Goal: Information Seeking & Learning: Learn about a topic

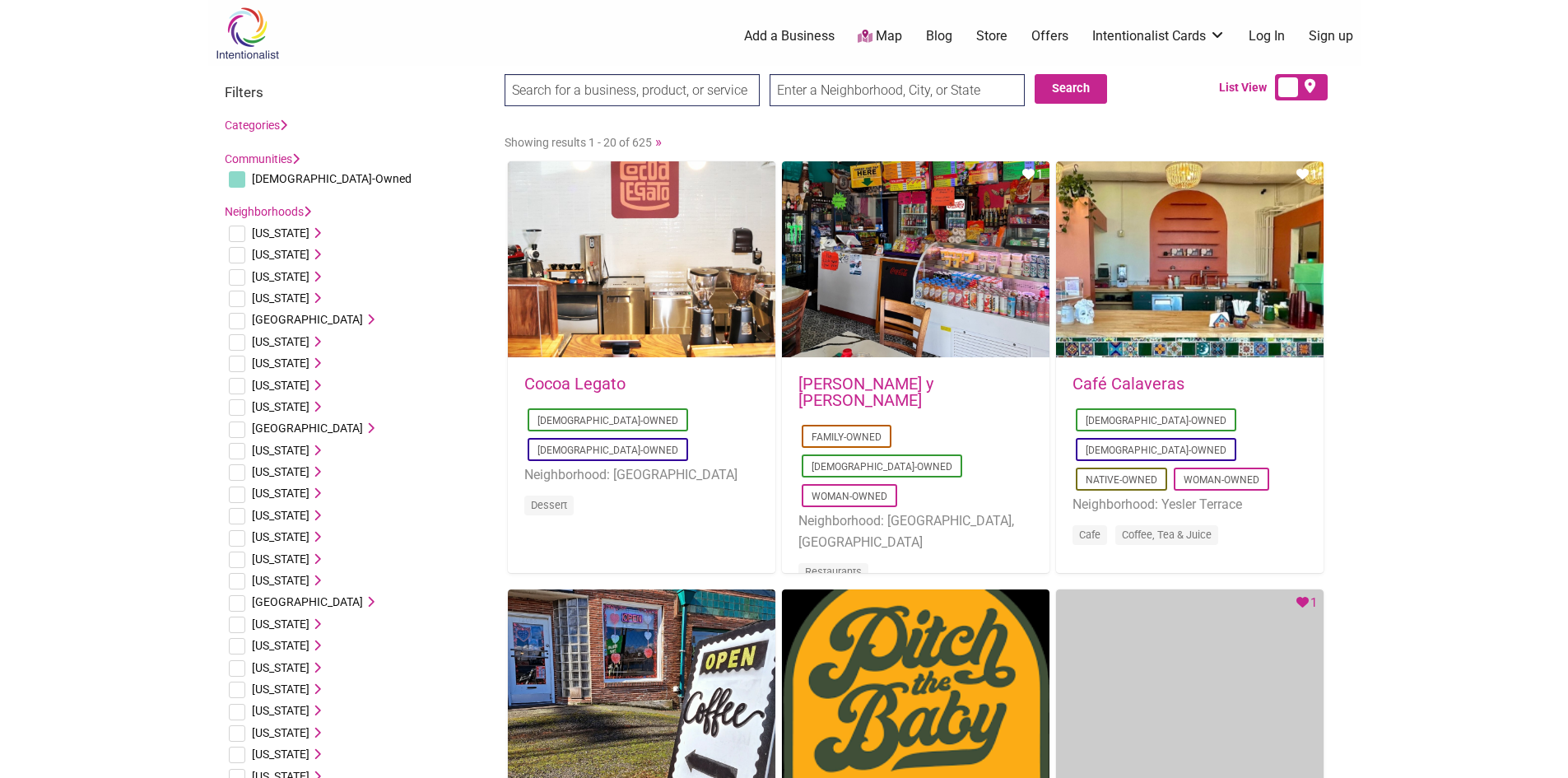
click at [585, 381] on link "Cocoa Legato" at bounding box center [575, 383] width 101 height 20
click at [237, 227] on input "checkbox" at bounding box center [236, 233] width 16 height 16
checkbox input "true"
click at [309, 234] on icon at bounding box center [315, 232] width 12 height 12
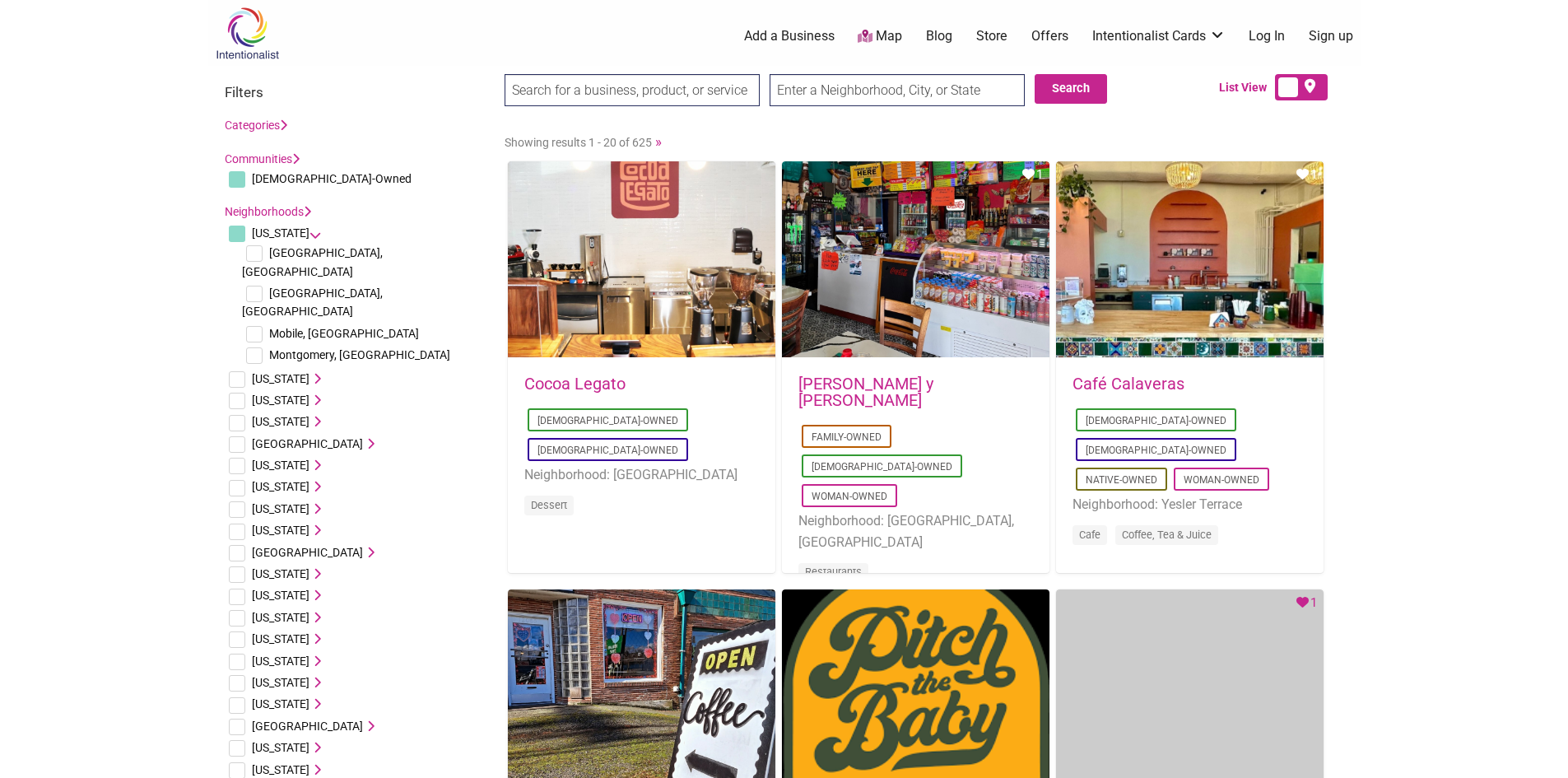
click at [257, 285] on input "checkbox" at bounding box center [254, 293] width 16 height 16
checkbox input "true"
click at [307, 286] on span "Huntsville, AL" at bounding box center [312, 302] width 141 height 32
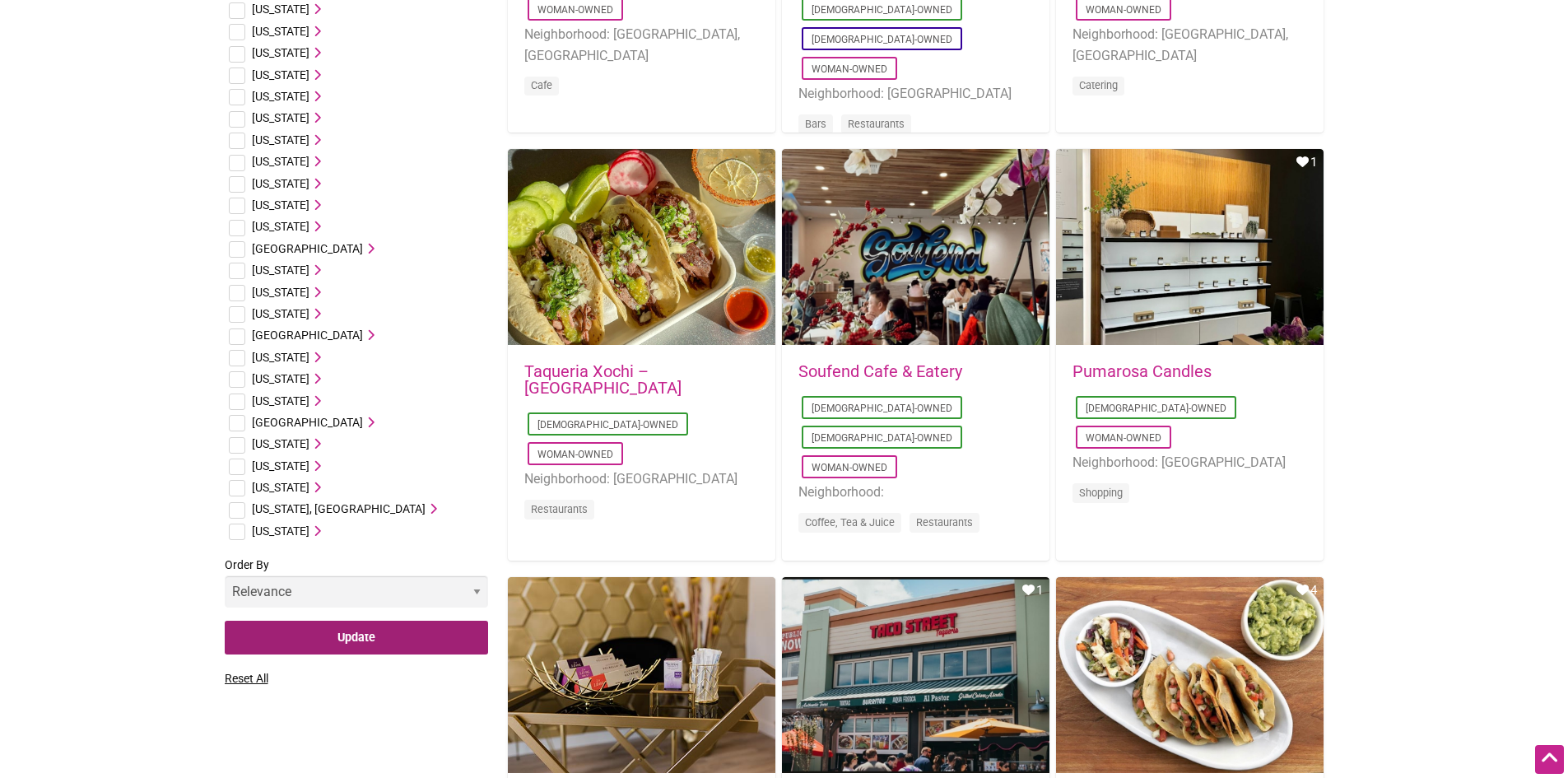
scroll to position [1070, 0]
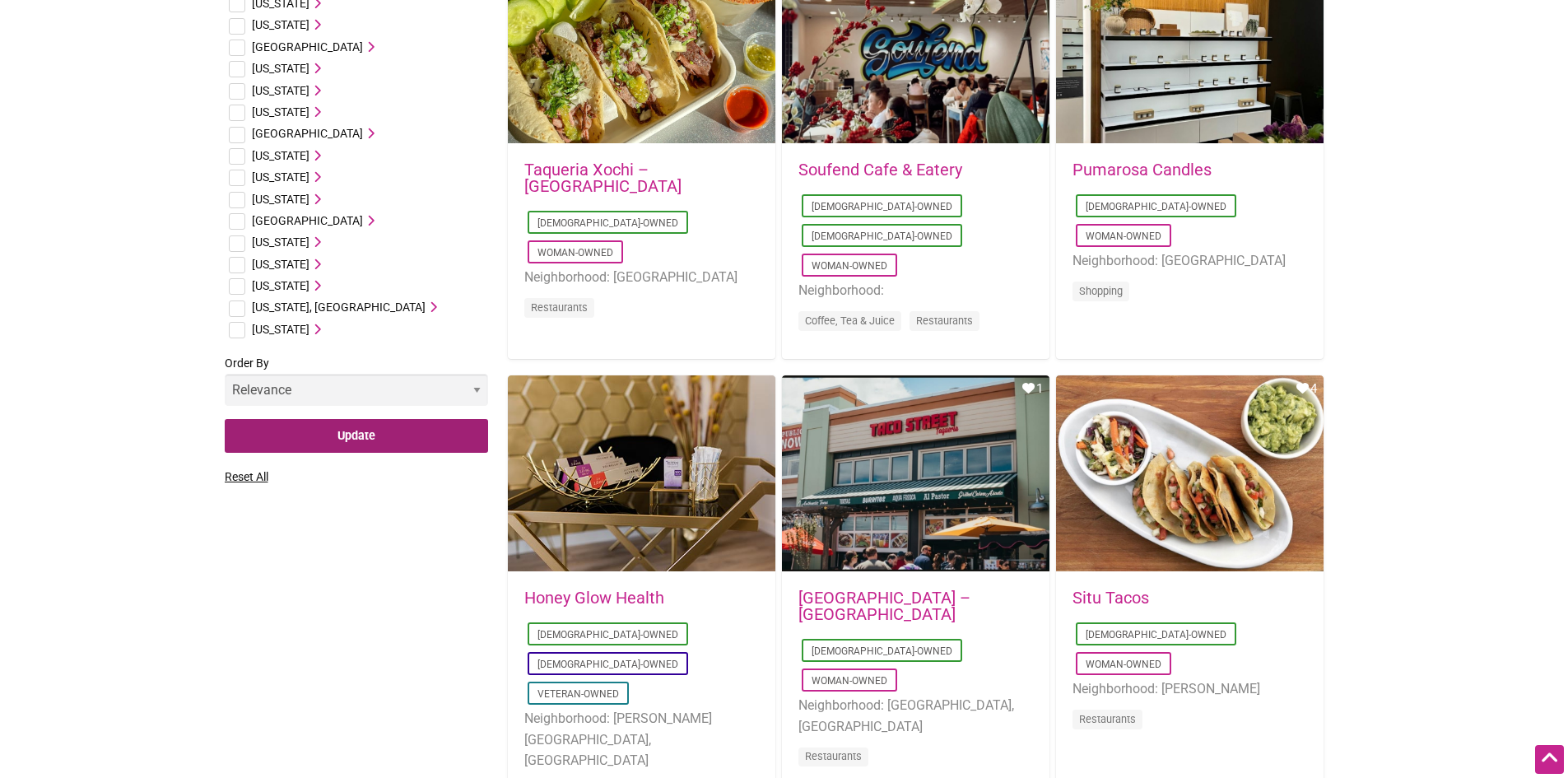
click at [364, 419] on input "Update" at bounding box center [356, 435] width 263 height 34
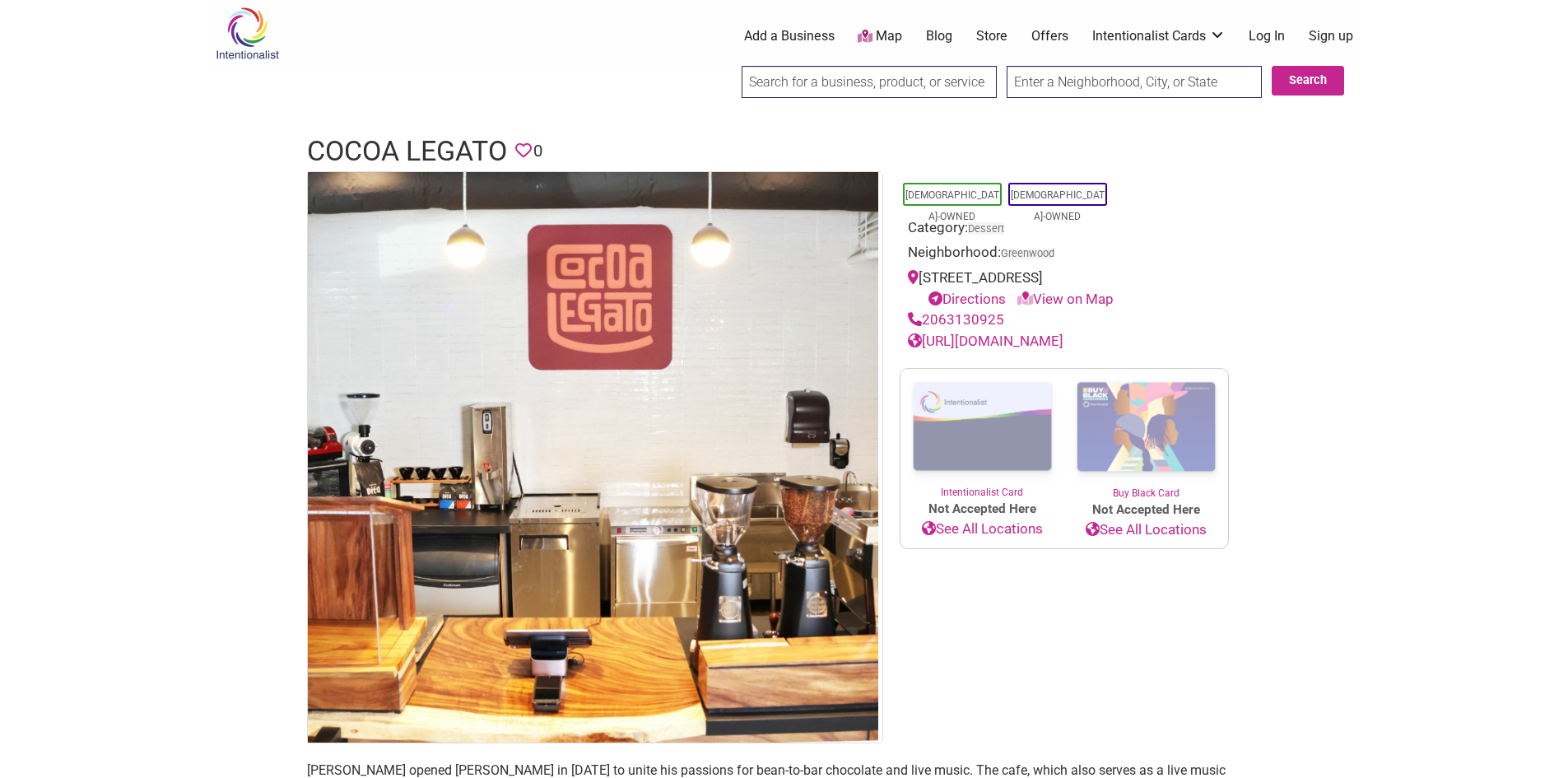
click at [1059, 339] on link "https://www.cocoalegatochocolate.com" at bounding box center [986, 340] width 156 height 16
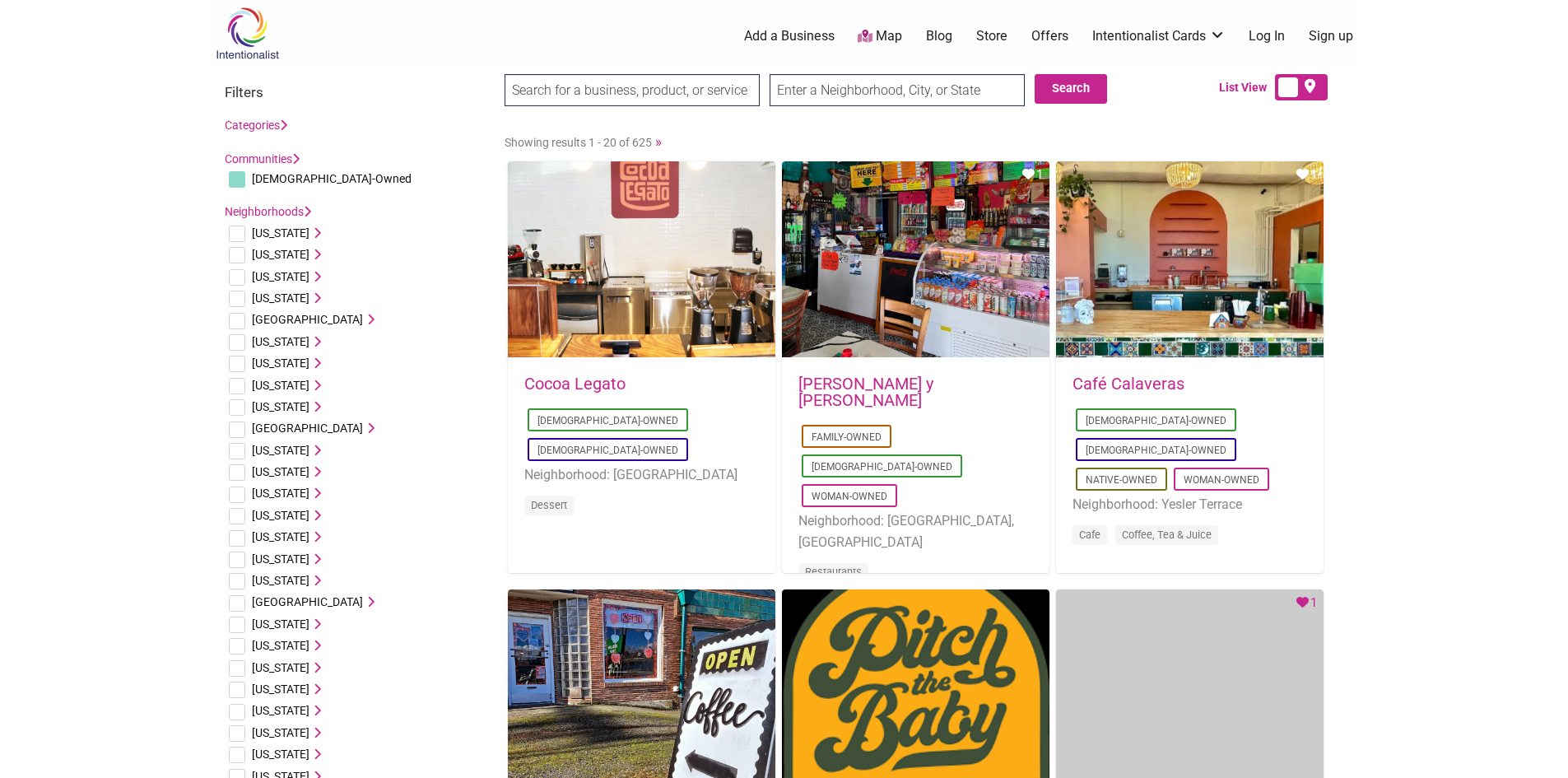
click at [260, 231] on span "[US_STATE]" at bounding box center [281, 233] width 58 height 13
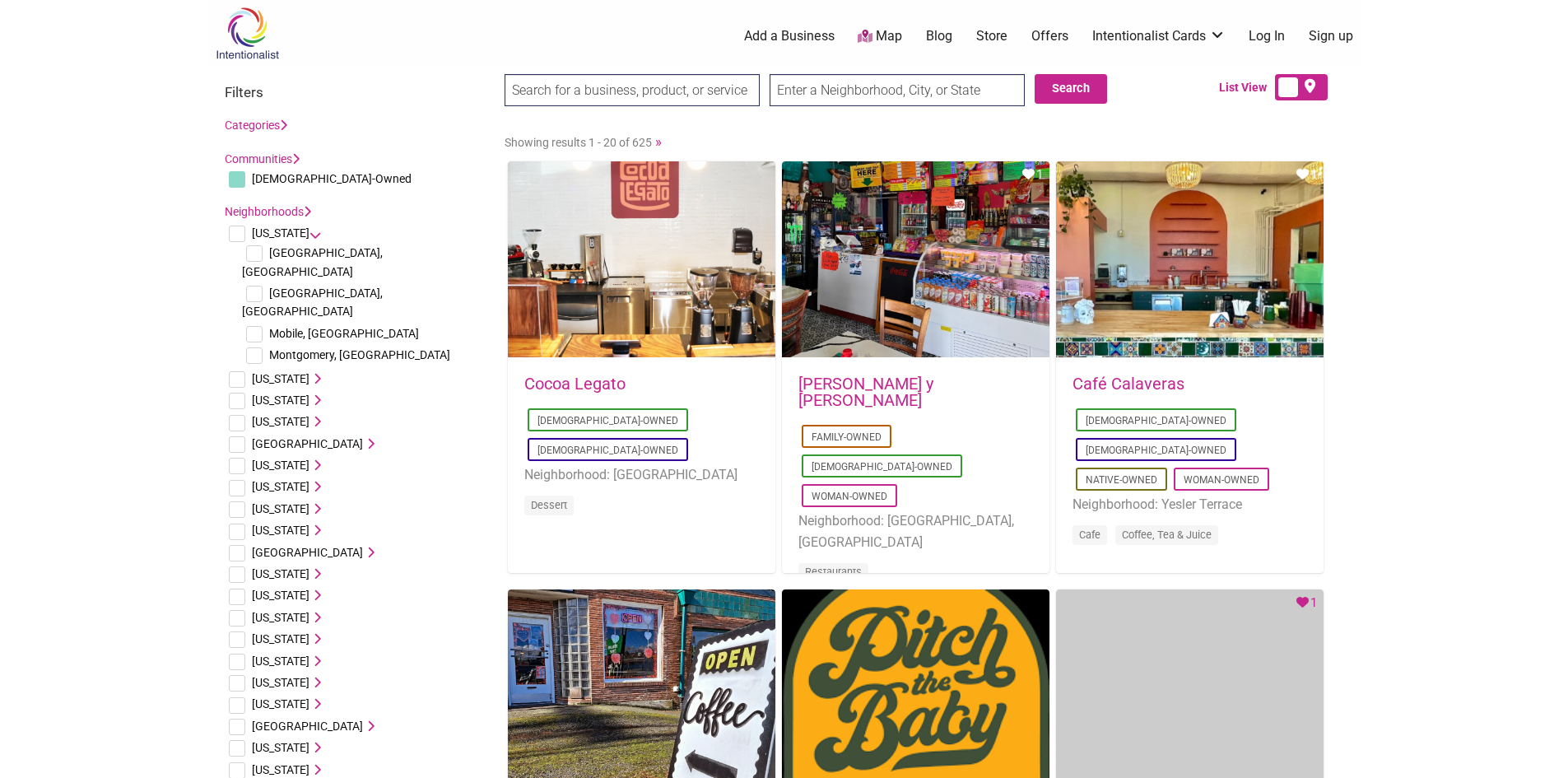
click at [279, 286] on span "[GEOGRAPHIC_DATA], [GEOGRAPHIC_DATA]" at bounding box center [312, 302] width 141 height 32
click at [257, 285] on input "checkbox" at bounding box center [254, 293] width 16 height 16
checkbox input "true"
click at [238, 226] on input "checkbox" at bounding box center [236, 233] width 16 height 16
checkbox input "true"
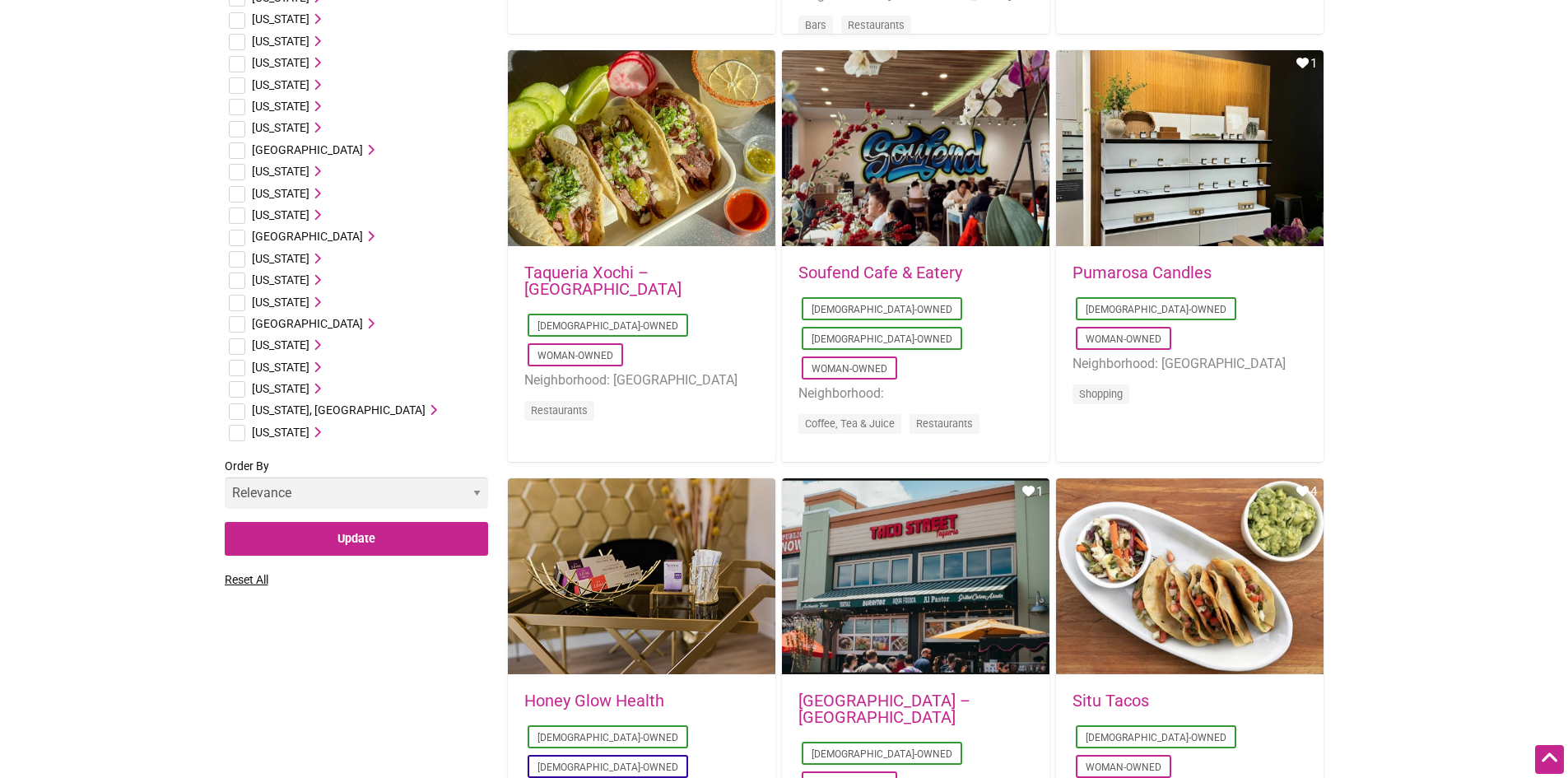
scroll to position [987, 0]
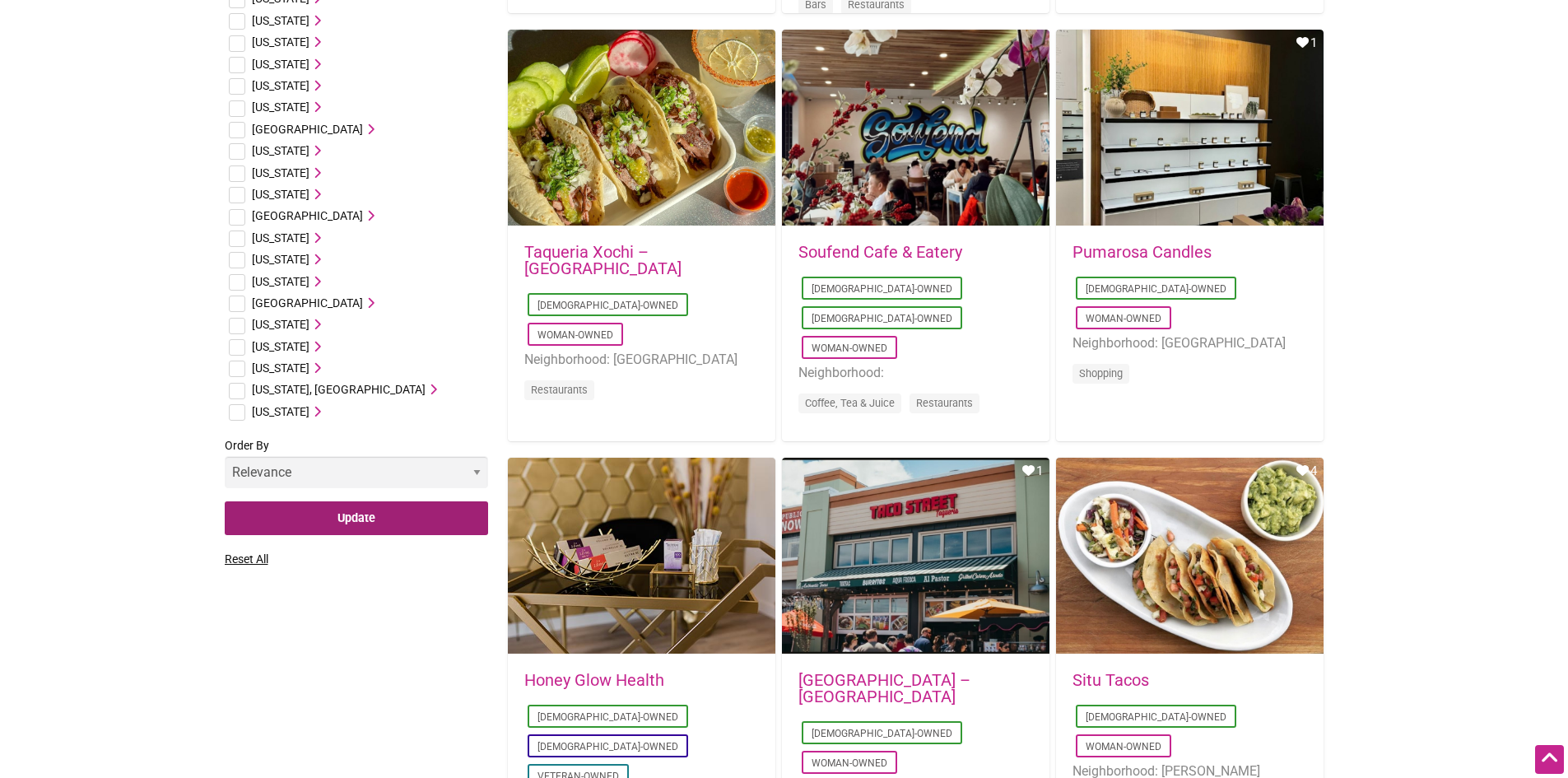
click at [386, 501] on input "Update" at bounding box center [356, 518] width 263 height 34
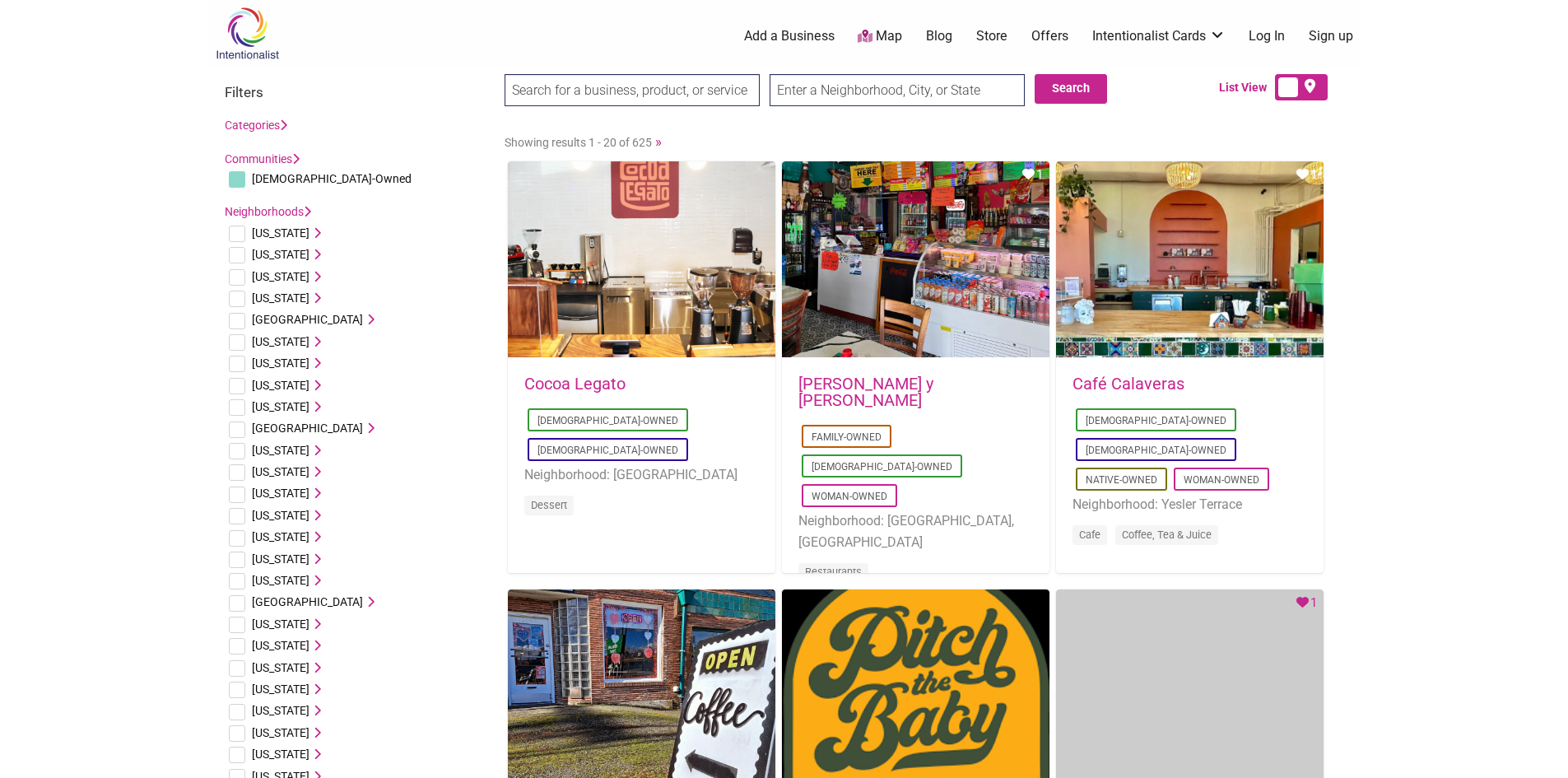
click at [831, 86] on input "text" at bounding box center [897, 89] width 256 height 32
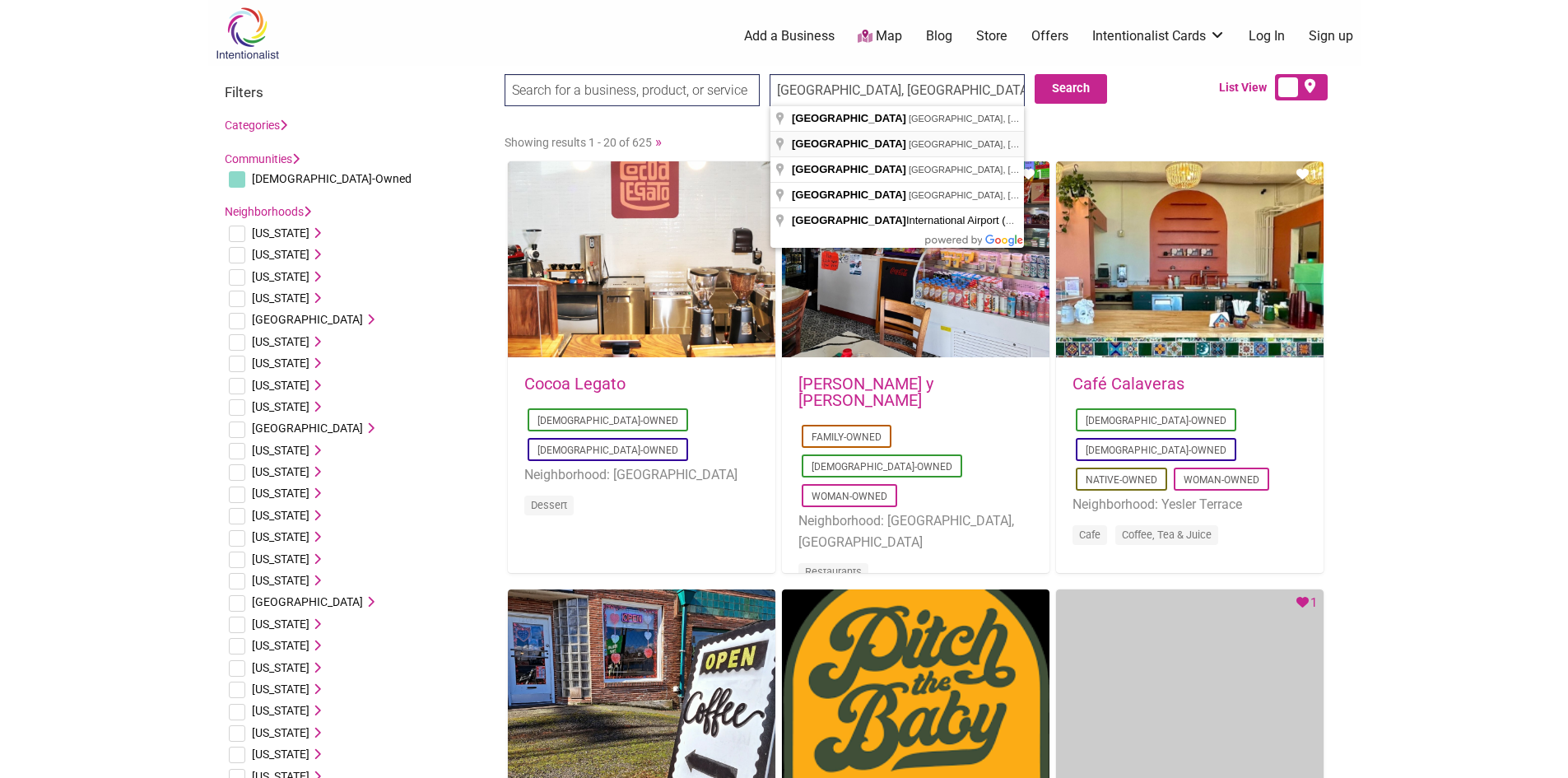
type input "Huntsville, AL, USA"
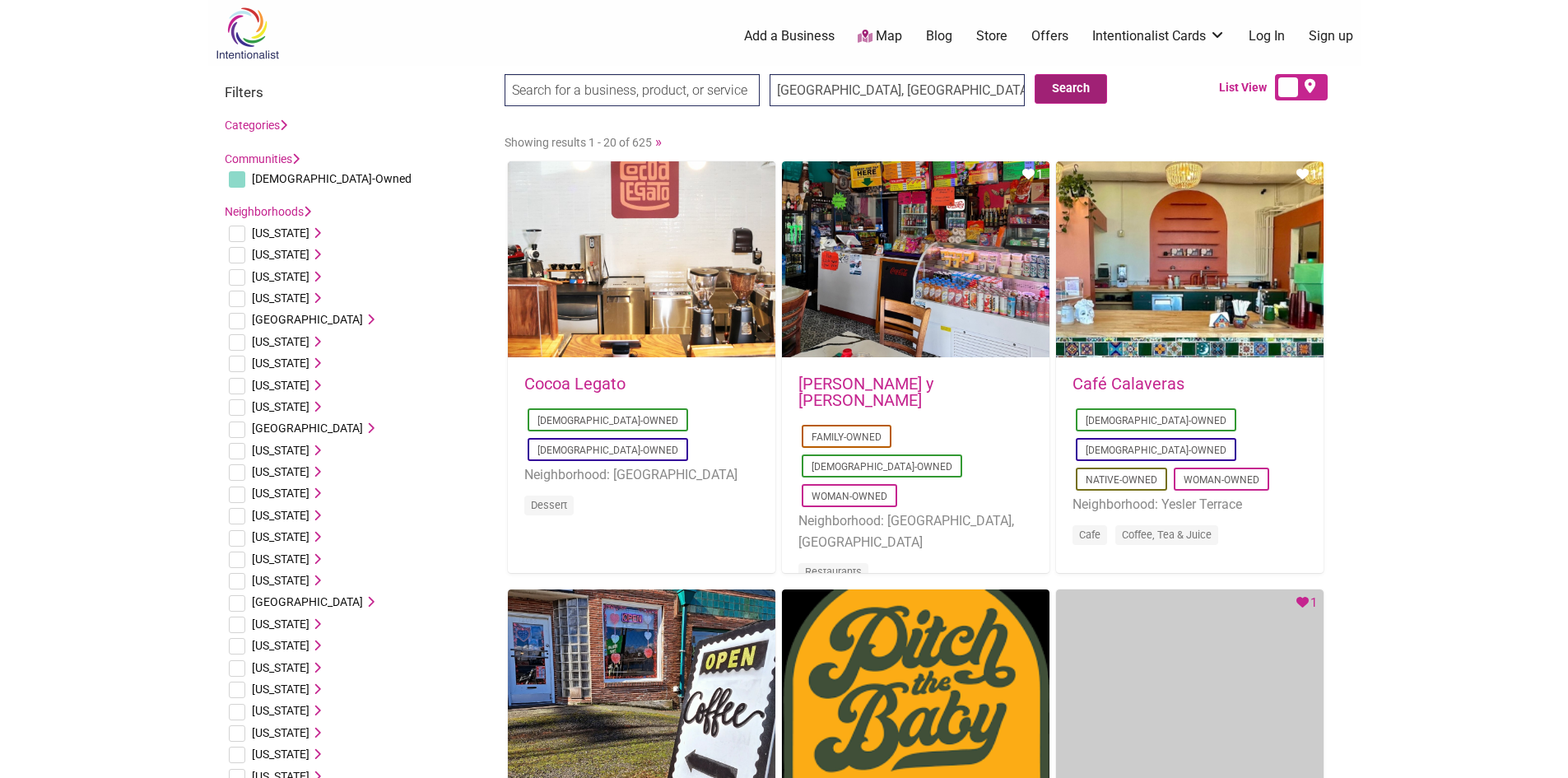
click at [1077, 89] on button "Search" at bounding box center [1070, 88] width 72 height 30
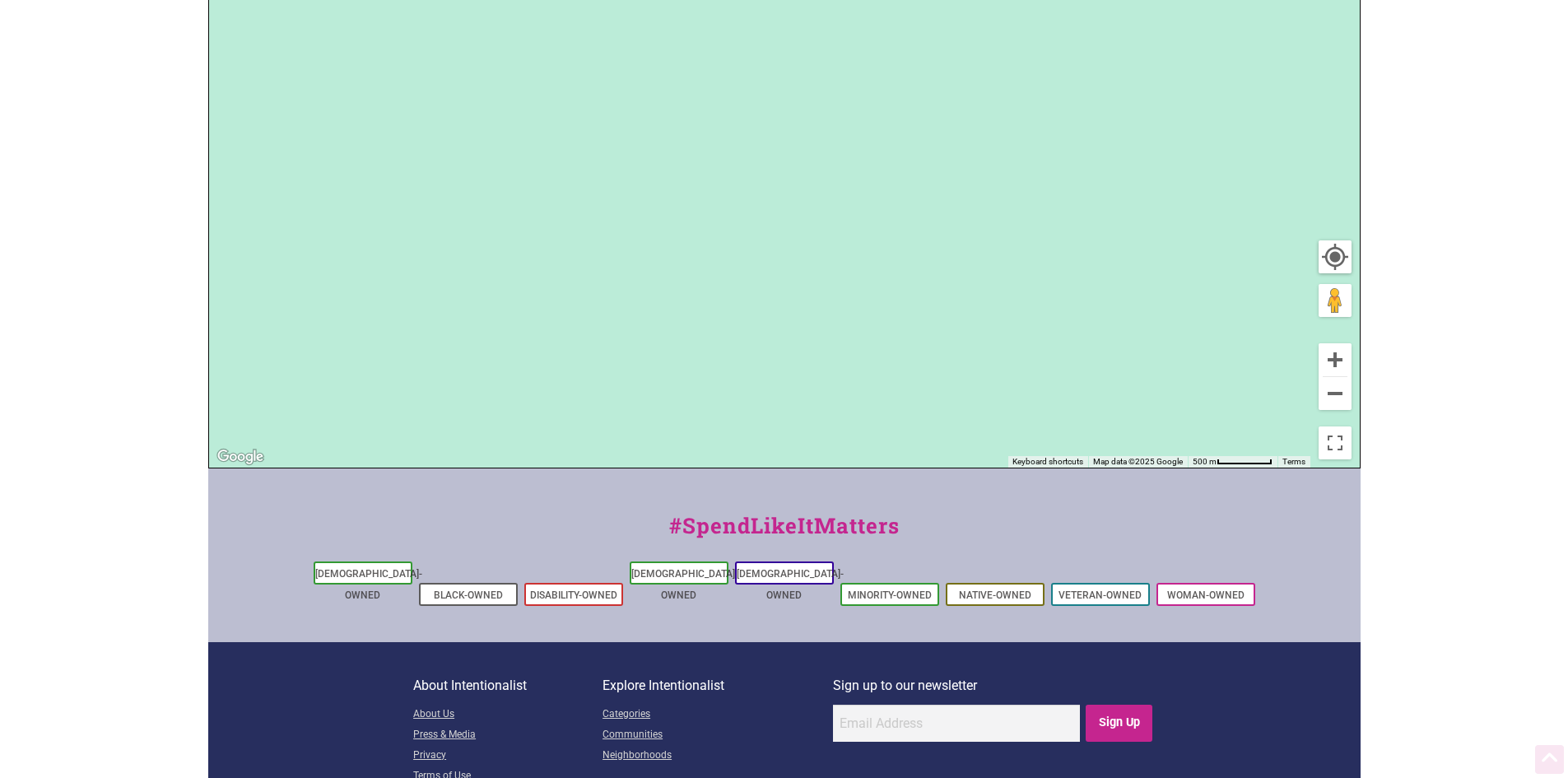
scroll to position [477, 0]
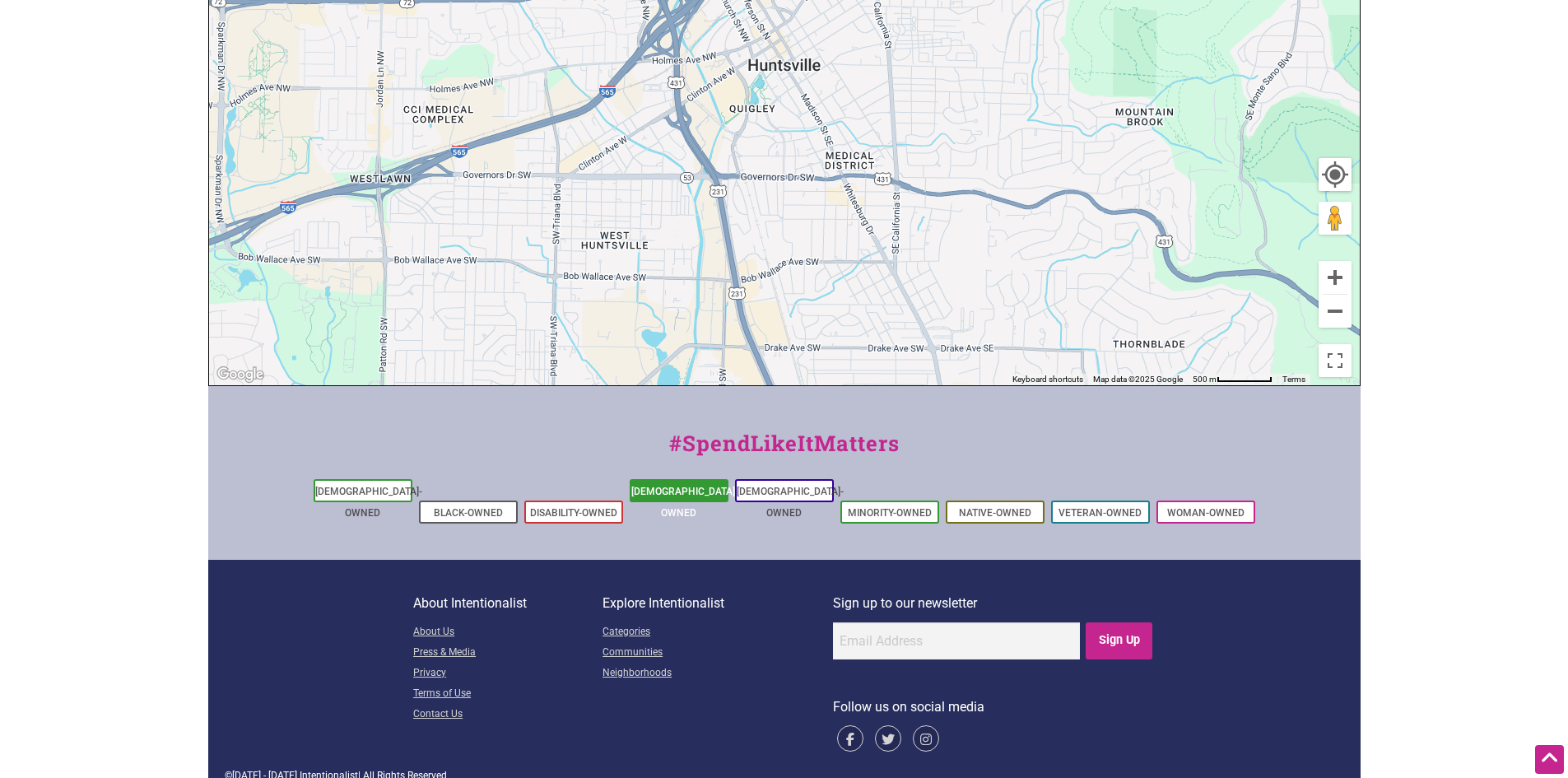
click at [690, 489] on link "[DEMOGRAPHIC_DATA]-Owned" at bounding box center [684, 502] width 107 height 33
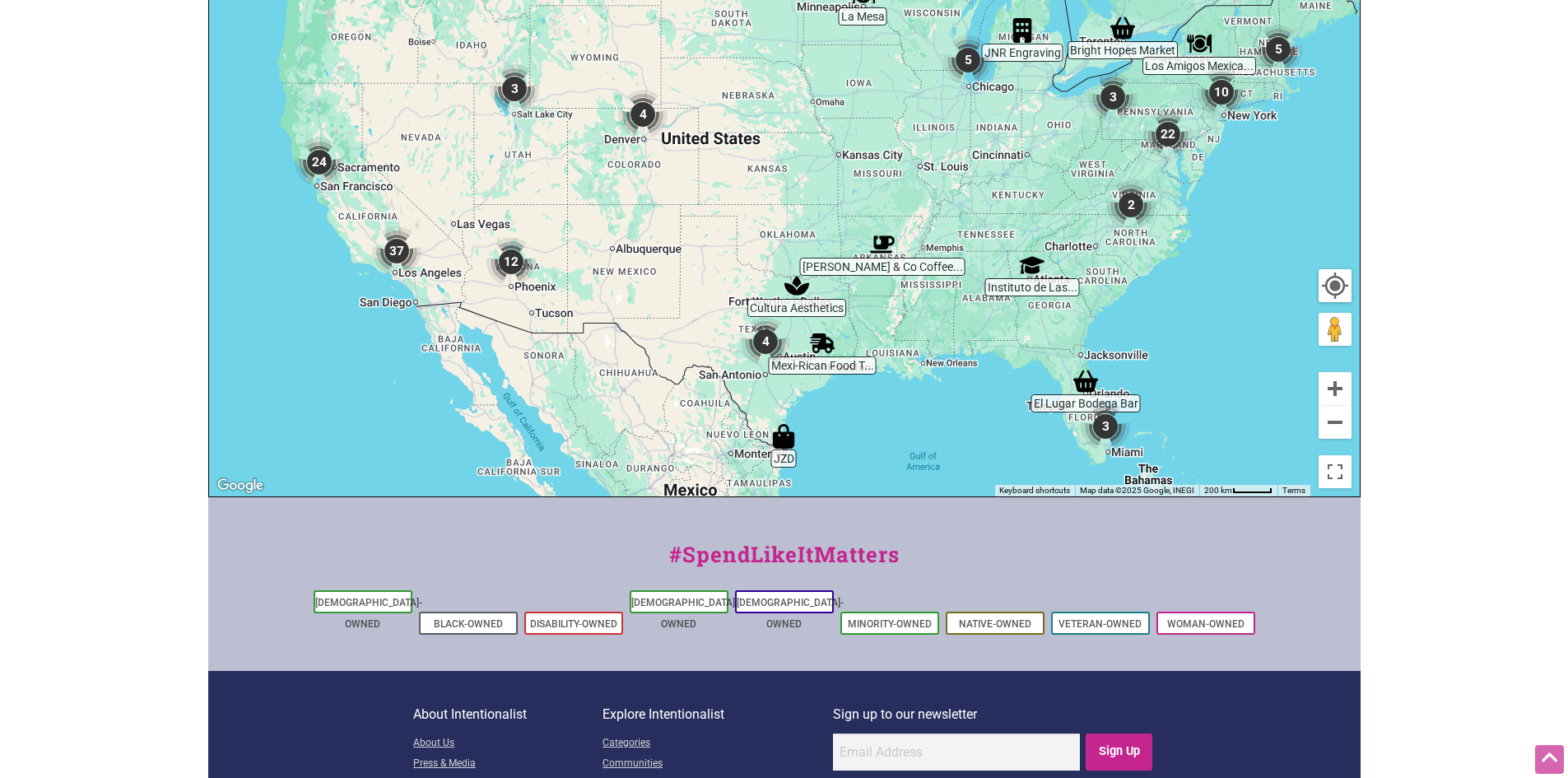
scroll to position [164, 0]
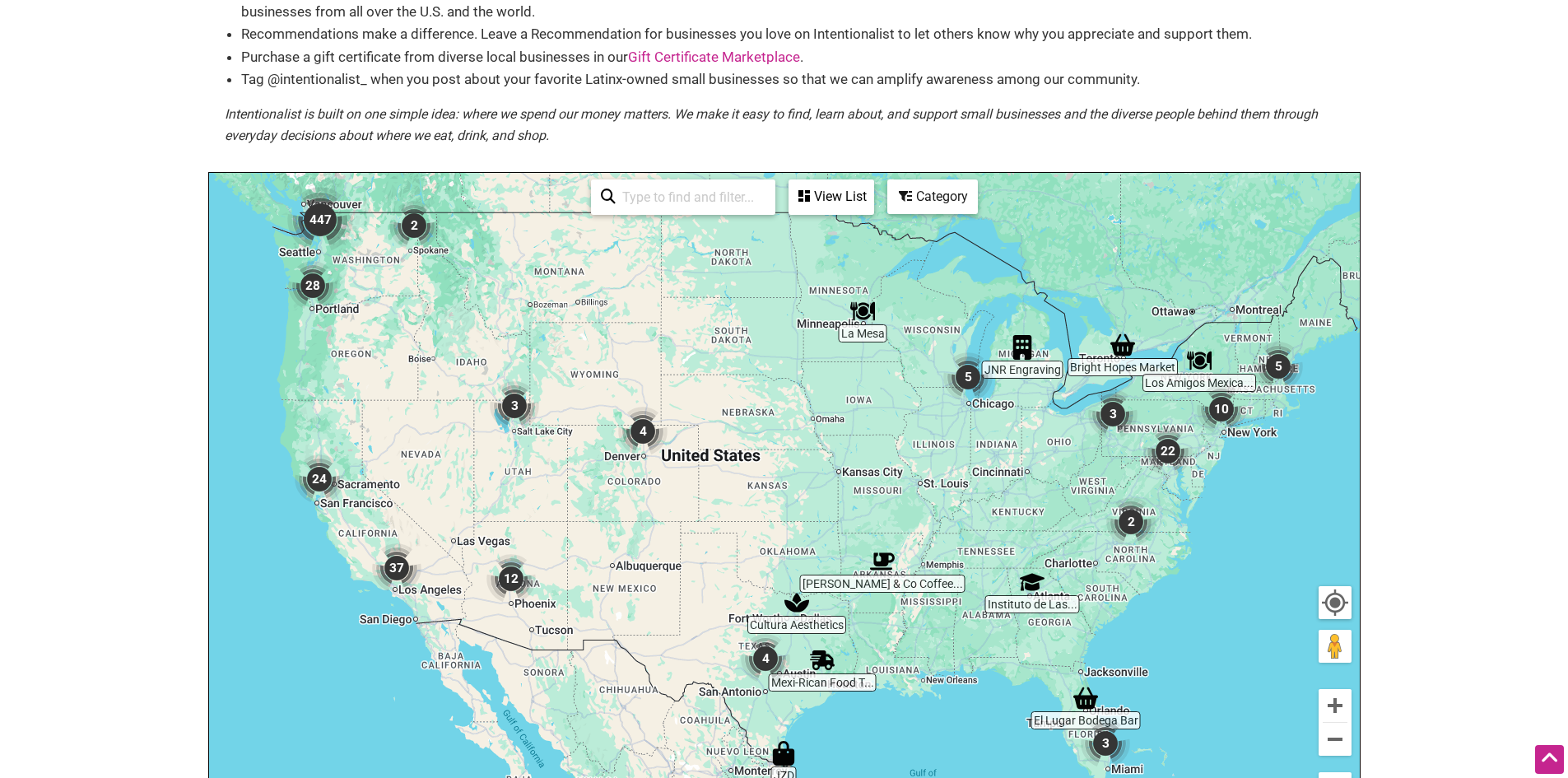
click at [833, 191] on div "View List" at bounding box center [832, 197] width 83 height 32
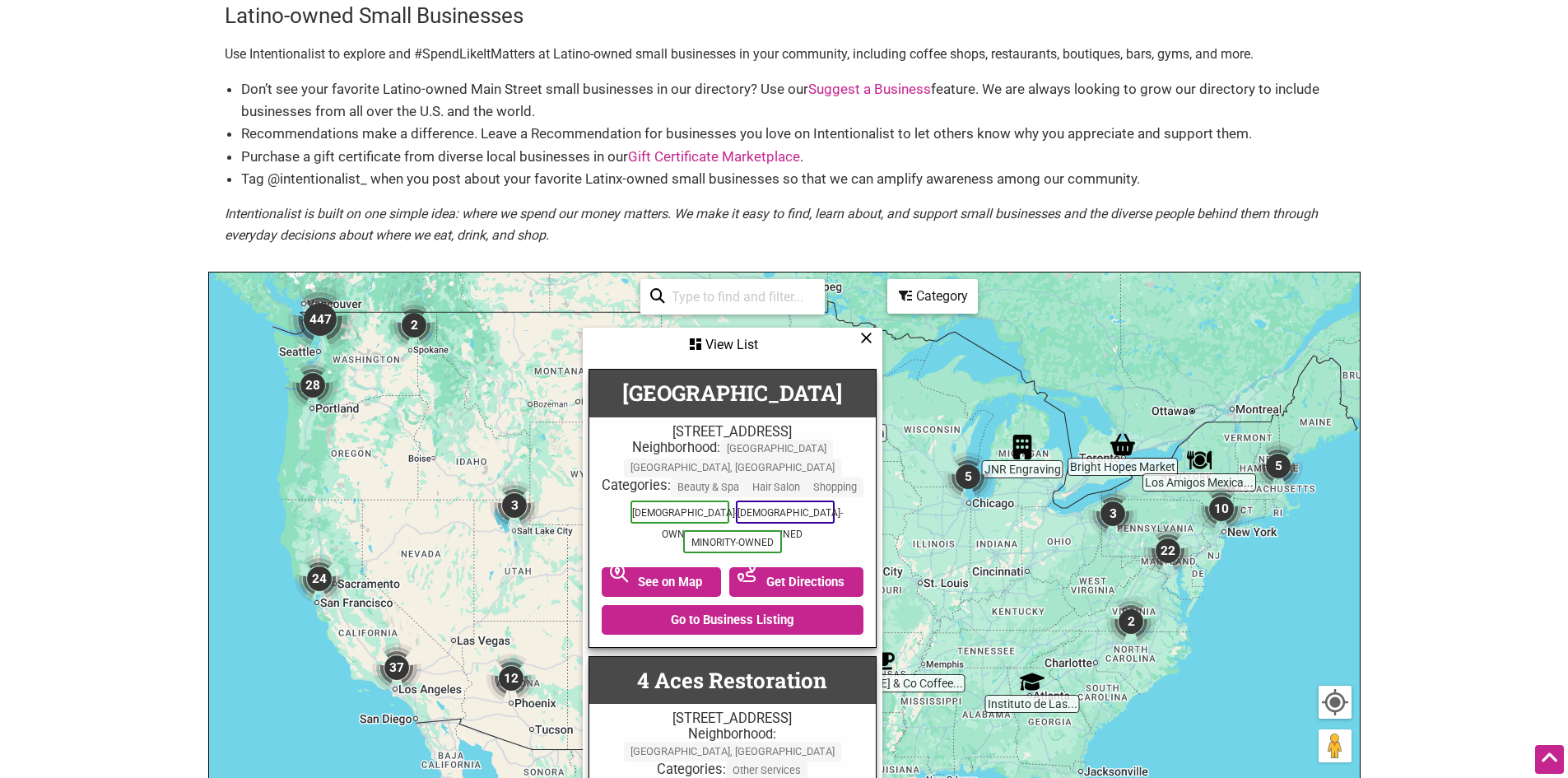
scroll to position [0, 0]
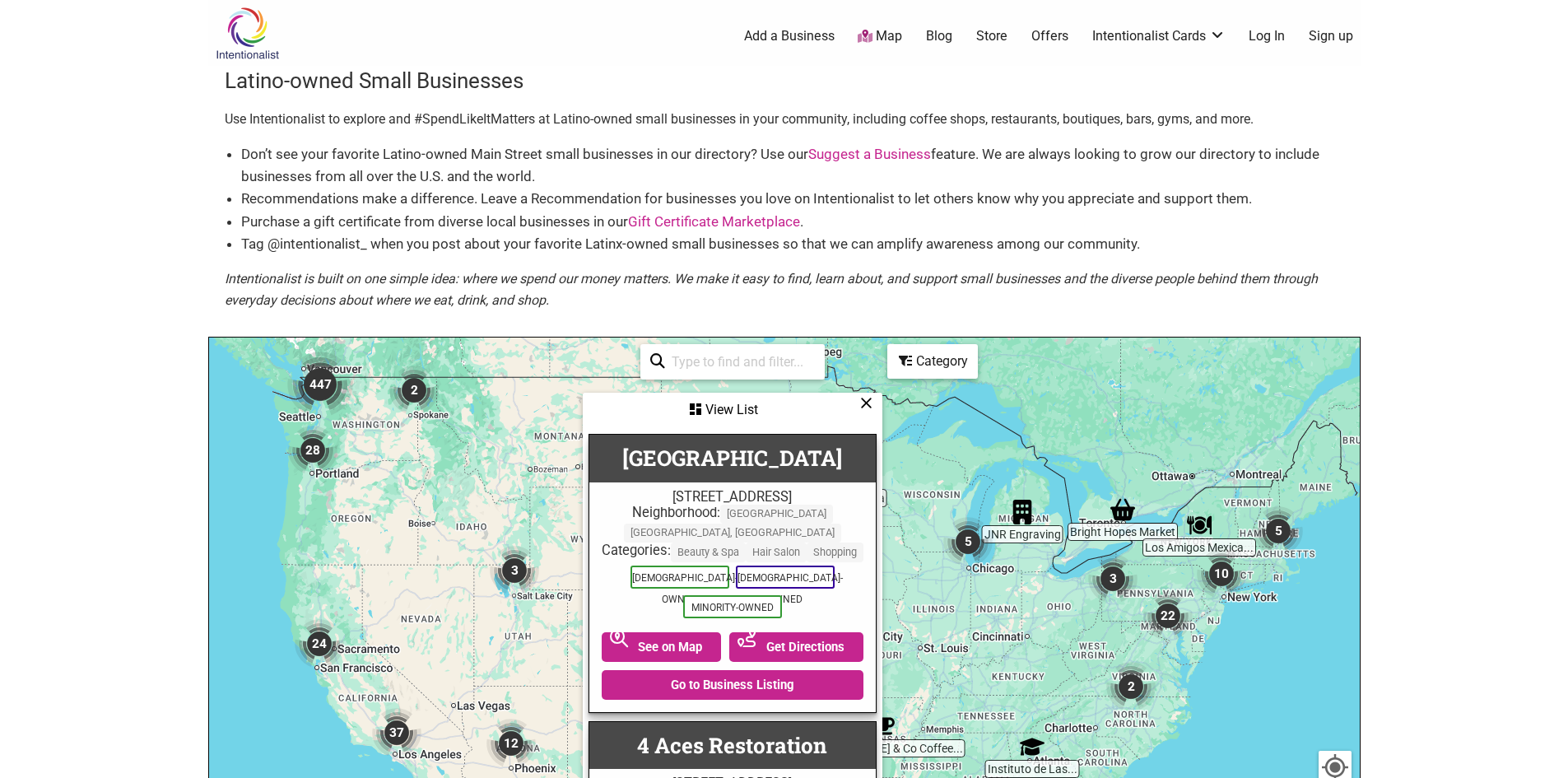
click at [1460, 407] on body "× Menu 0 Add a Business Map Blog Store Offers Intentionalist Cards Buy Black Ca…" at bounding box center [784, 389] width 1568 height 778
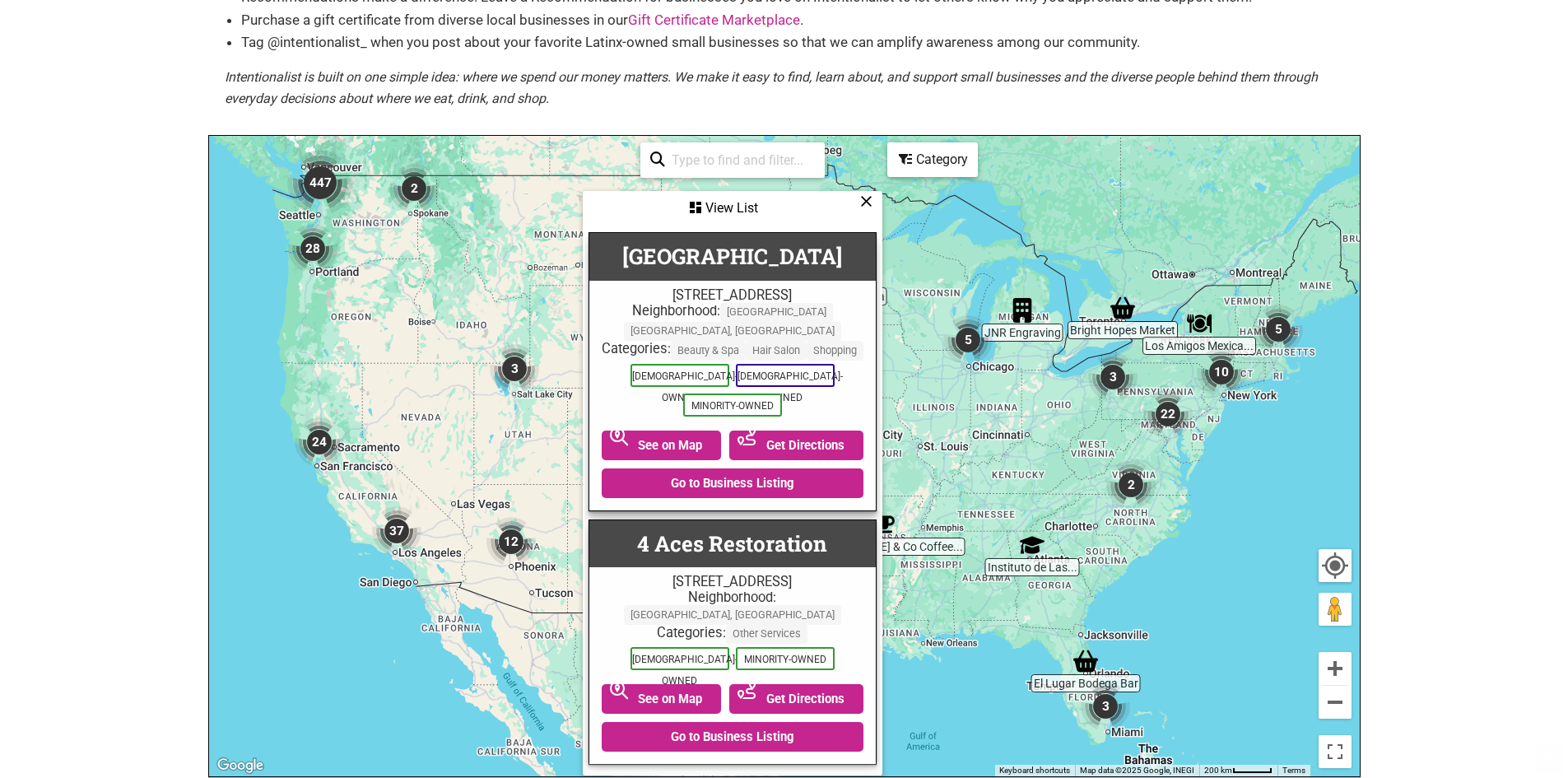
scroll to position [247, 0]
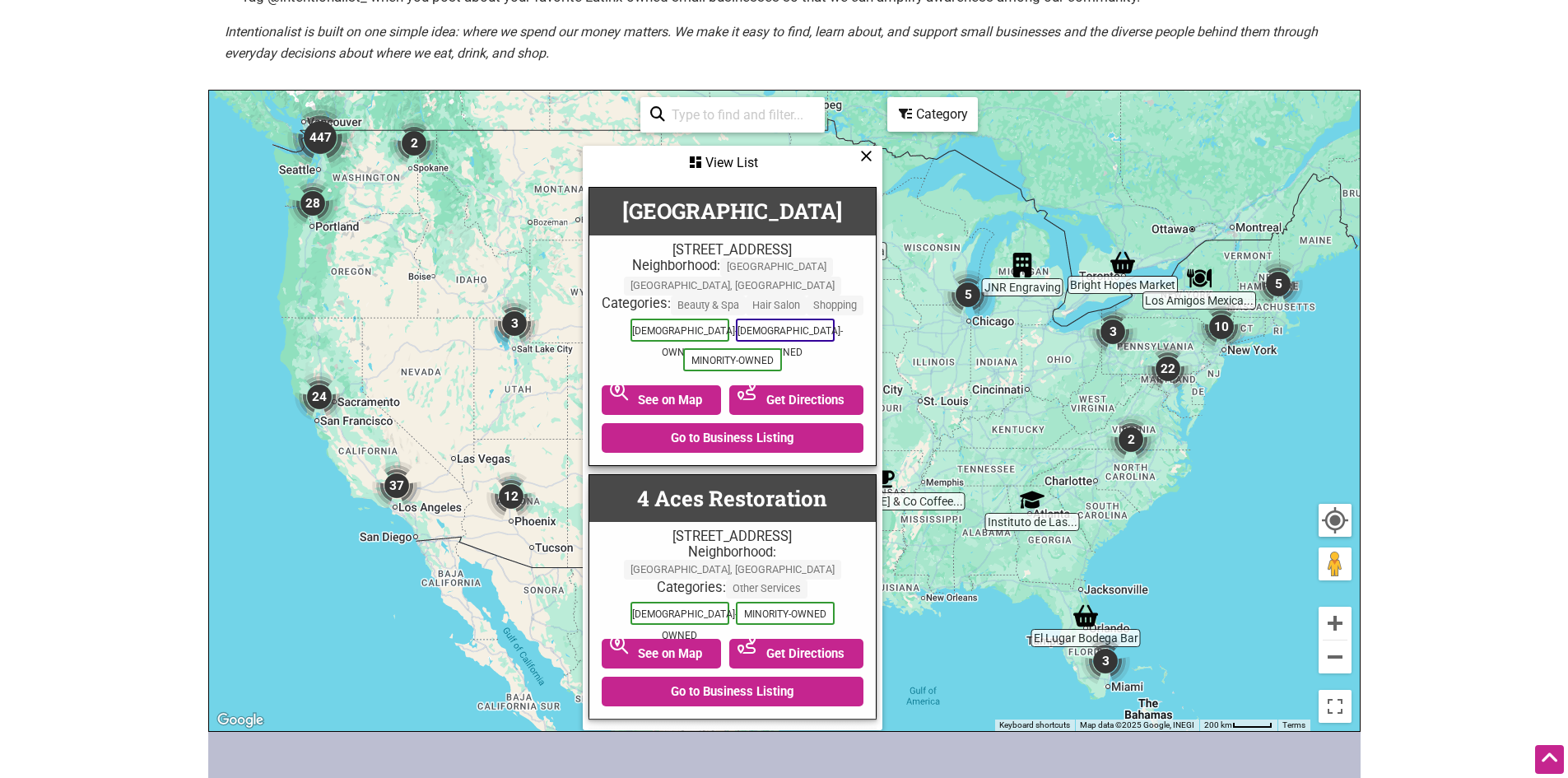
click at [867, 156] on icon at bounding box center [866, 156] width 12 height 1
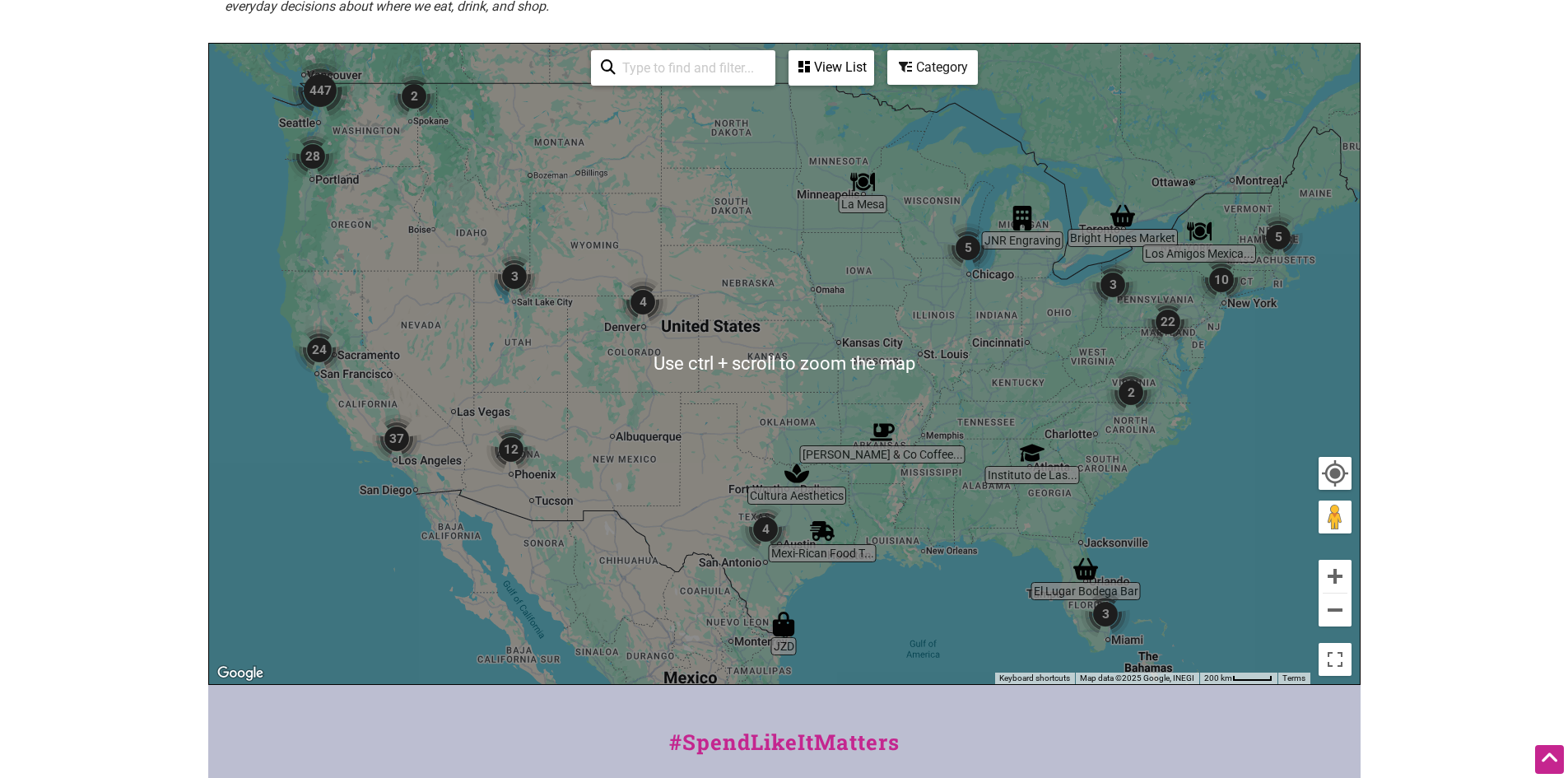
scroll to position [329, 0]
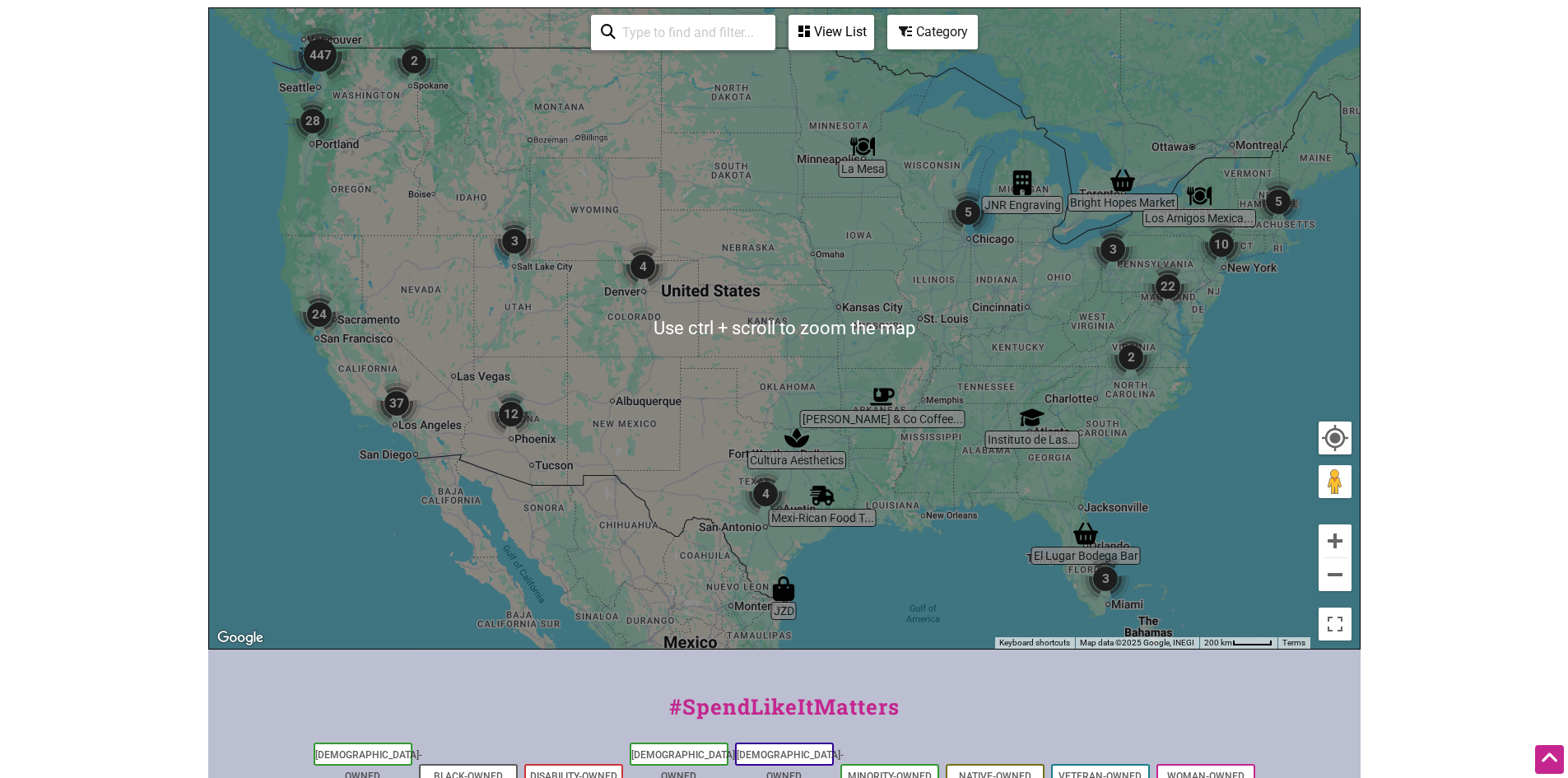
click at [997, 470] on div "To navigate, press the arrow keys." at bounding box center [785, 328] width 1151 height 641
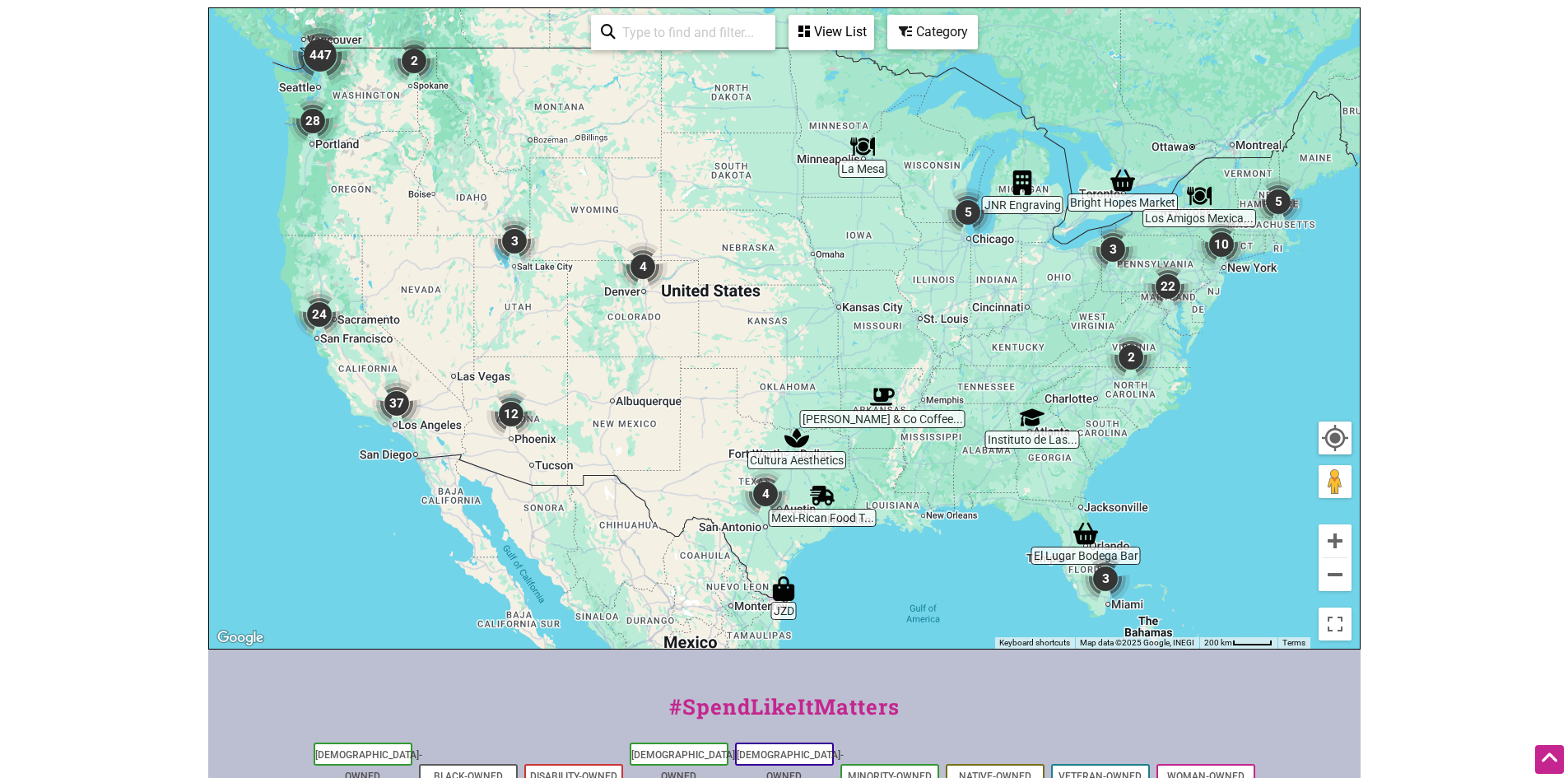
click at [997, 470] on div "To navigate, press the arrow keys." at bounding box center [785, 328] width 1151 height 641
click at [1331, 547] on button "Zoom in" at bounding box center [1335, 541] width 33 height 33
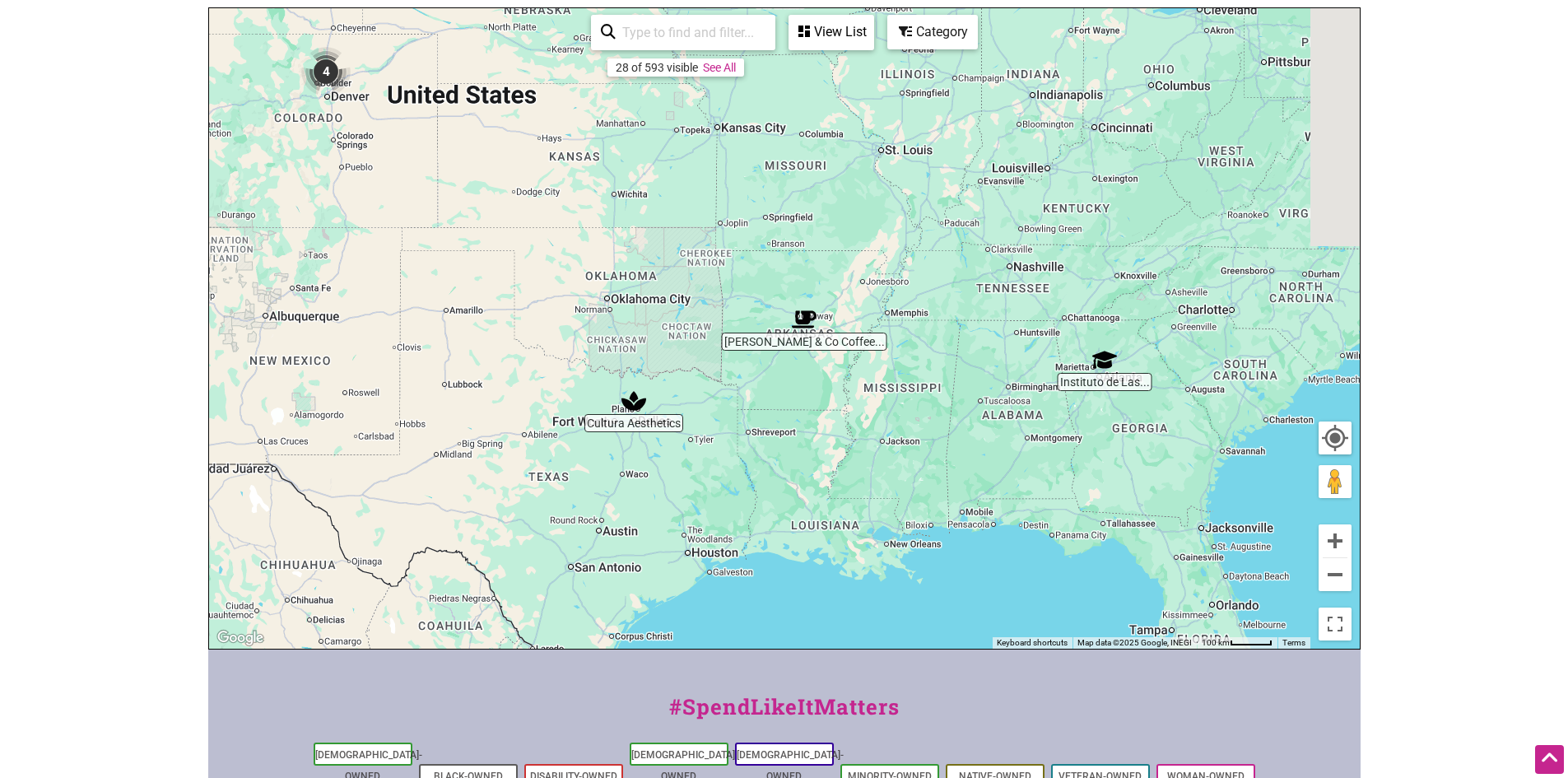
drag, startPoint x: 1164, startPoint y: 583, endPoint x: 964, endPoint y: 382, distance: 283.6
click at [964, 382] on div "To navigate, press the arrow keys." at bounding box center [785, 328] width 1151 height 641
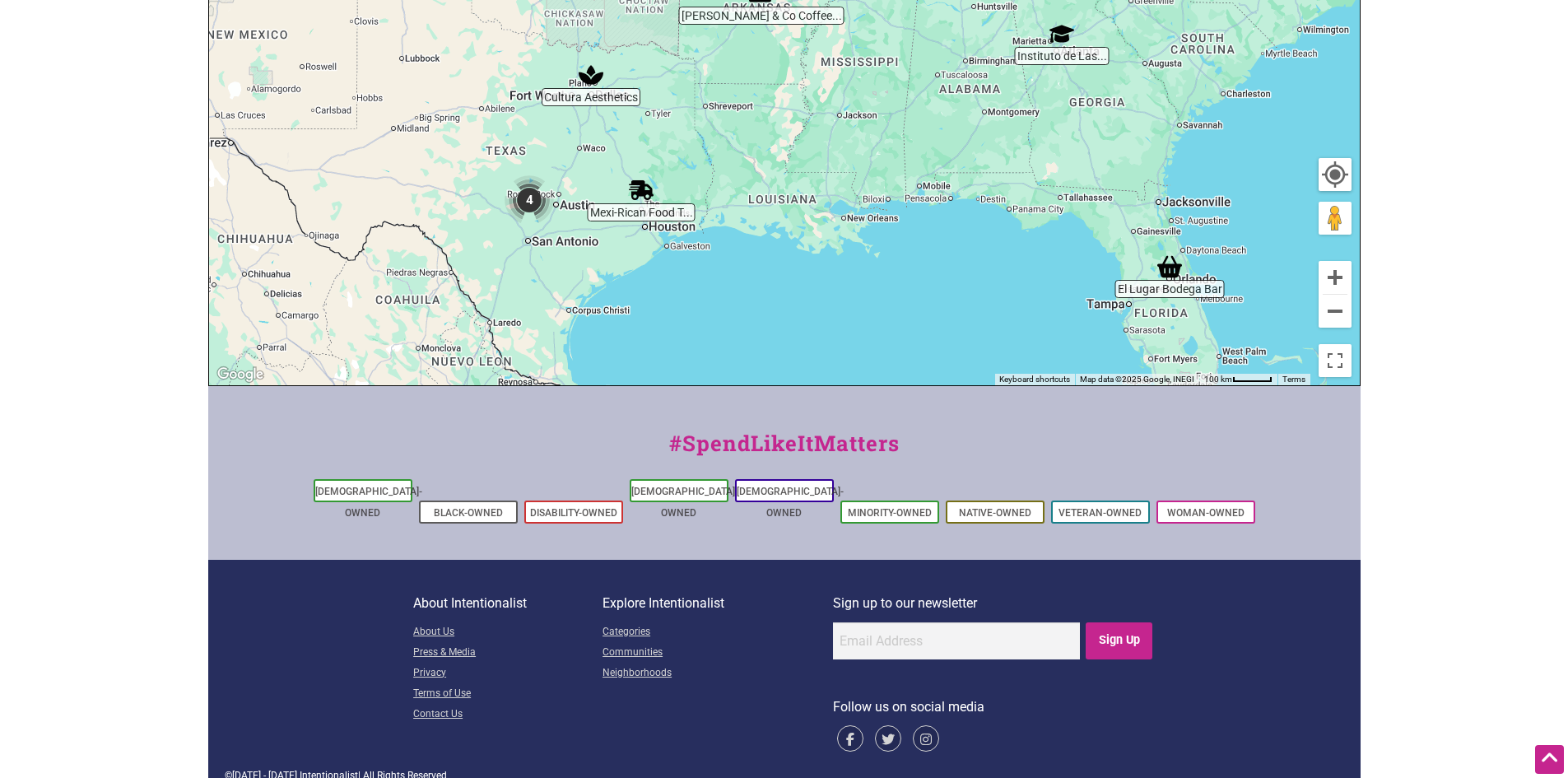
scroll to position [0, 0]
